Goal: Navigation & Orientation: Go to known website

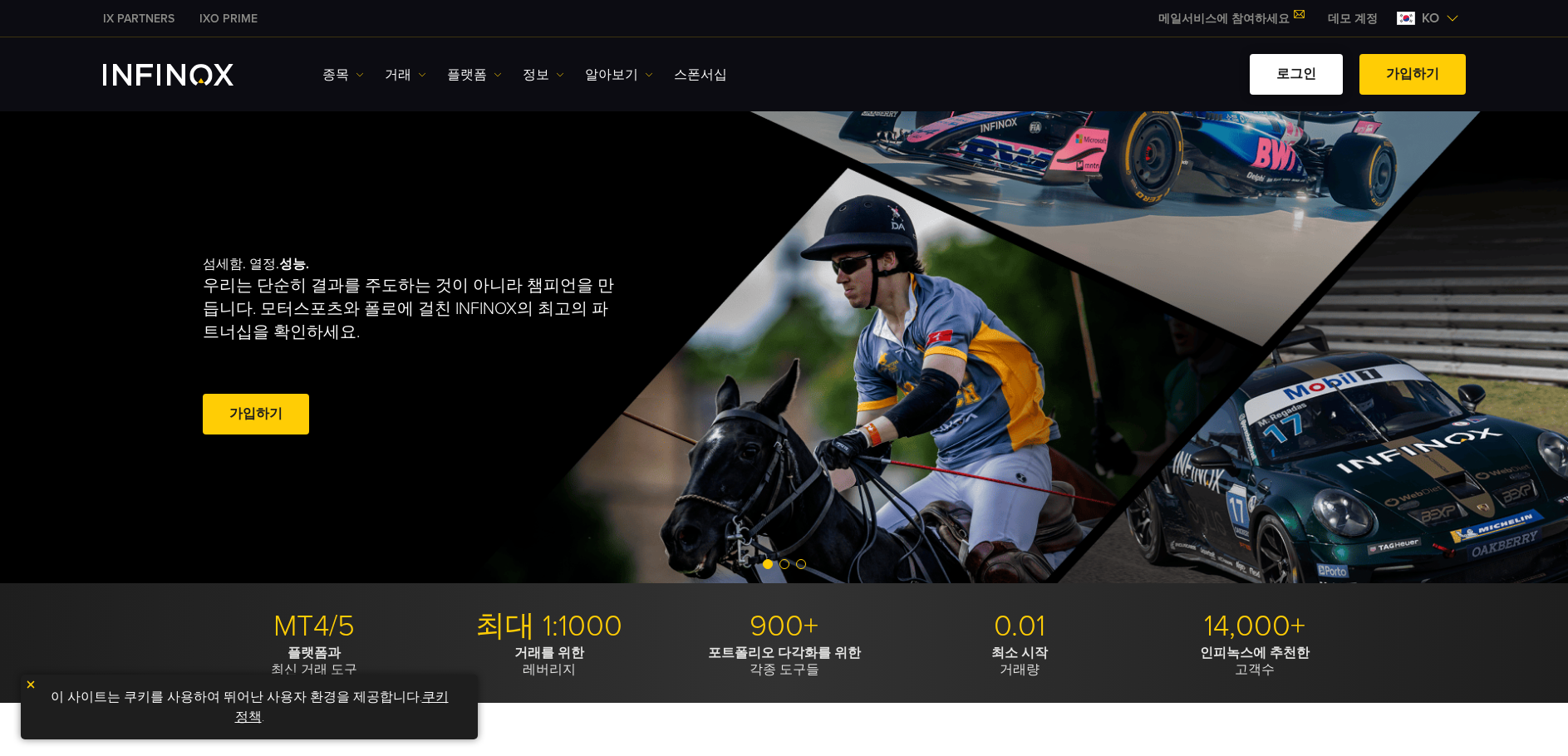
click at [1280, 67] on link "로그인" at bounding box center [1297, 73] width 93 height 40
